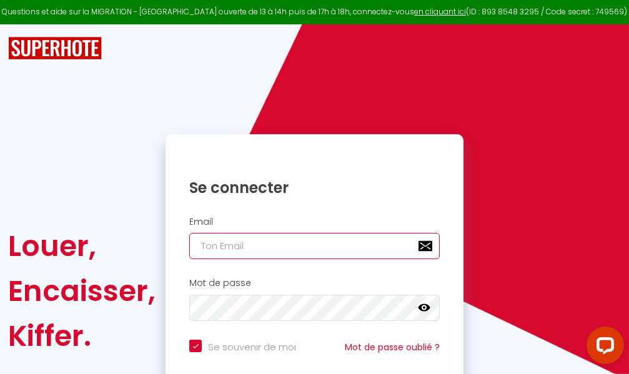
click at [353, 244] on input "email" at bounding box center [314, 246] width 250 height 26
type input "m"
checkbox input "true"
type input "ma"
checkbox input "true"
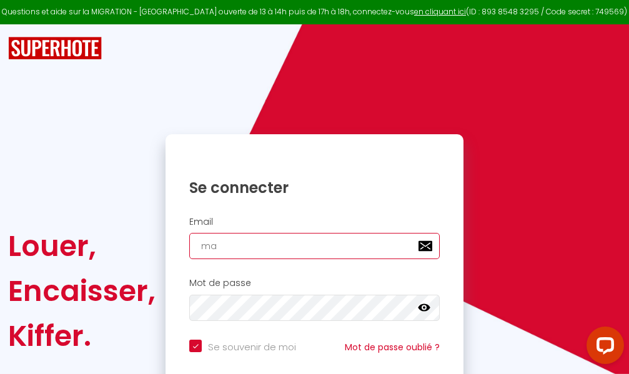
type input "mar"
checkbox input "true"
type input "marc"
checkbox input "true"
type input "marcd"
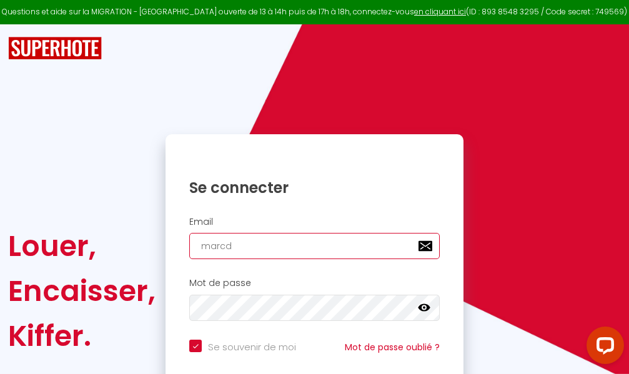
checkbox input "true"
type input "marcdp"
checkbox input "true"
type input "marcdpo"
checkbox input "true"
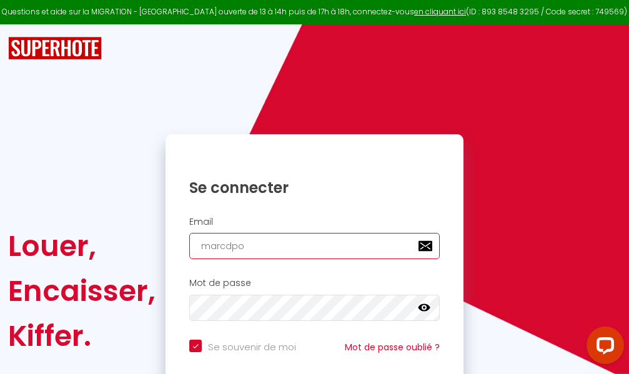
type input "marcdpoz"
checkbox input "true"
type input "marcdpoz."
checkbox input "true"
type input "marcdpoz.l"
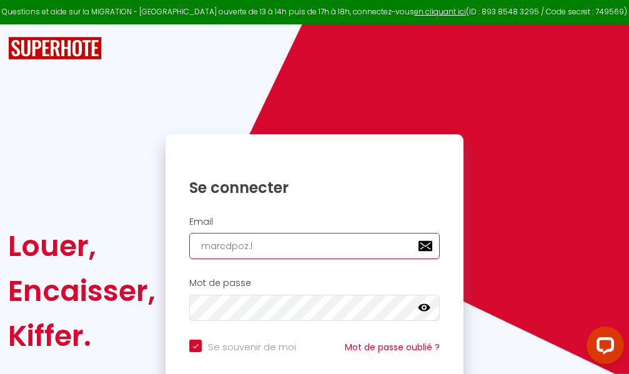
checkbox input "true"
type input "marcdpoz.lo"
checkbox input "true"
type input "marcdpoz.loc"
checkbox input "true"
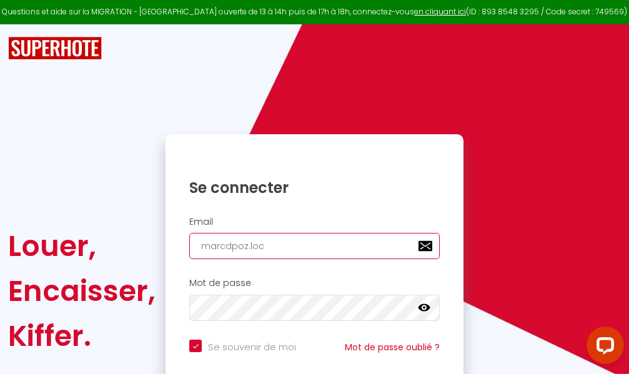
type input "marcdpoz.loca"
checkbox input "true"
type input "marcdpoz.locat"
checkbox input "true"
type input "marcdpoz.locati"
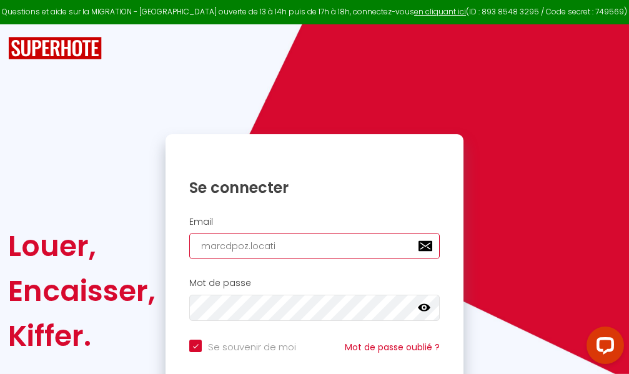
checkbox input "true"
type input "marcdpoz.locatio"
checkbox input "true"
type input "marcdpoz.location"
checkbox input "true"
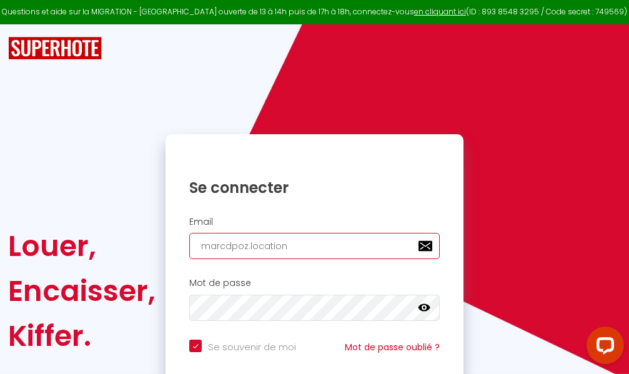
type input "marcdpoz.location@"
checkbox input "true"
type input "marcdpoz.location@g"
checkbox input "true"
type input "marcdpoz.location@gm"
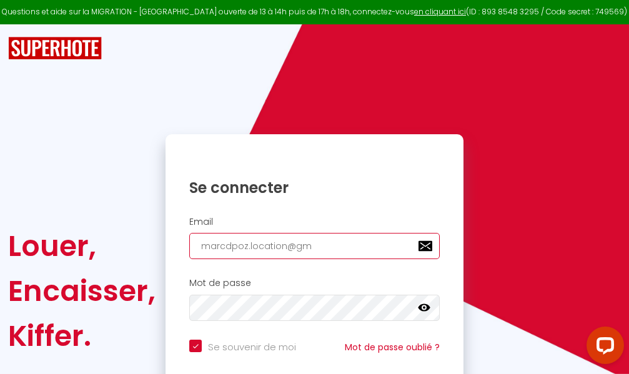
checkbox input "true"
type input "marcdpoz.location@gma"
checkbox input "true"
type input "marcdpoz.location@gmai"
checkbox input "true"
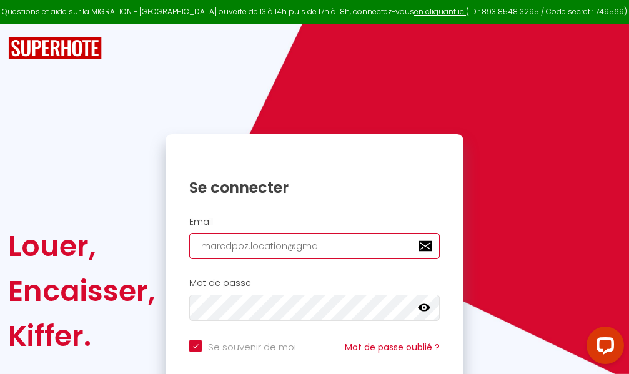
type input "[EMAIL_ADDRESS]"
checkbox input "true"
type input "[EMAIL_ADDRESS]."
checkbox input "true"
type input "marcdpoz.location@gmail.c"
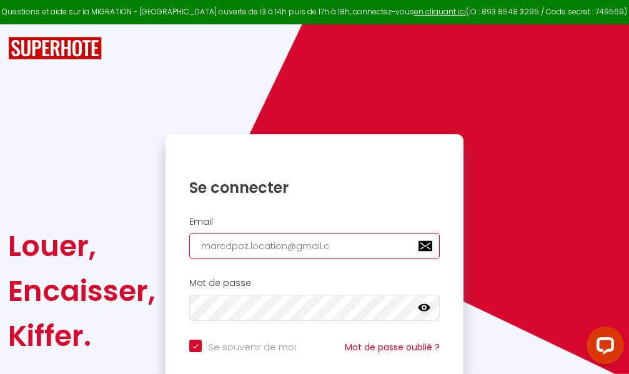
checkbox input "true"
type input "[EMAIL_ADDRESS][DOMAIN_NAME]"
checkbox input "true"
type input "[EMAIL_ADDRESS][DOMAIN_NAME]"
checkbox input "true"
